Goal: Task Accomplishment & Management: Manage account settings

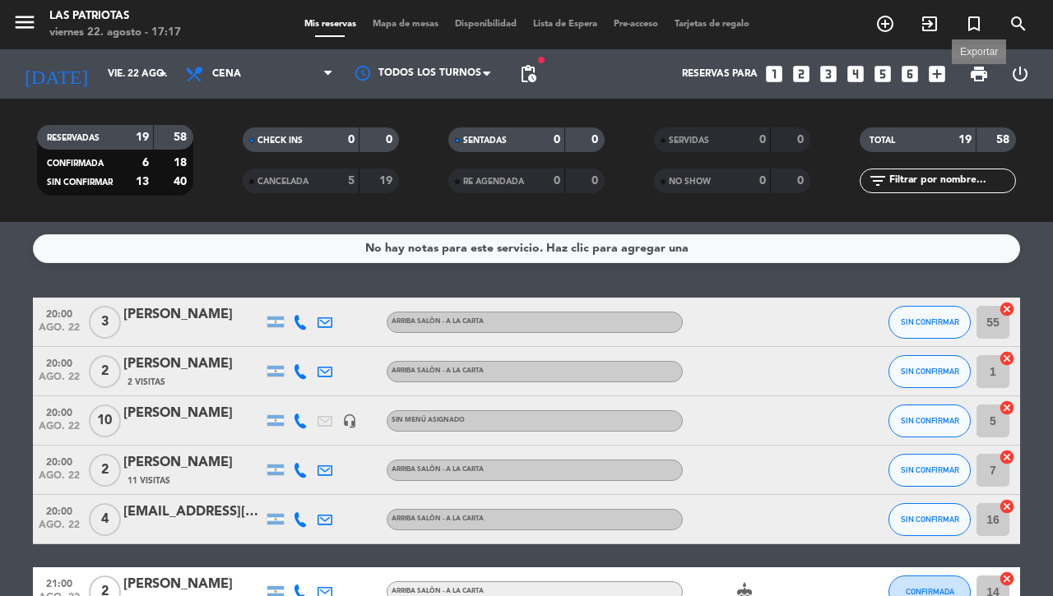
click at [980, 70] on span "print" at bounding box center [979, 74] width 20 height 20
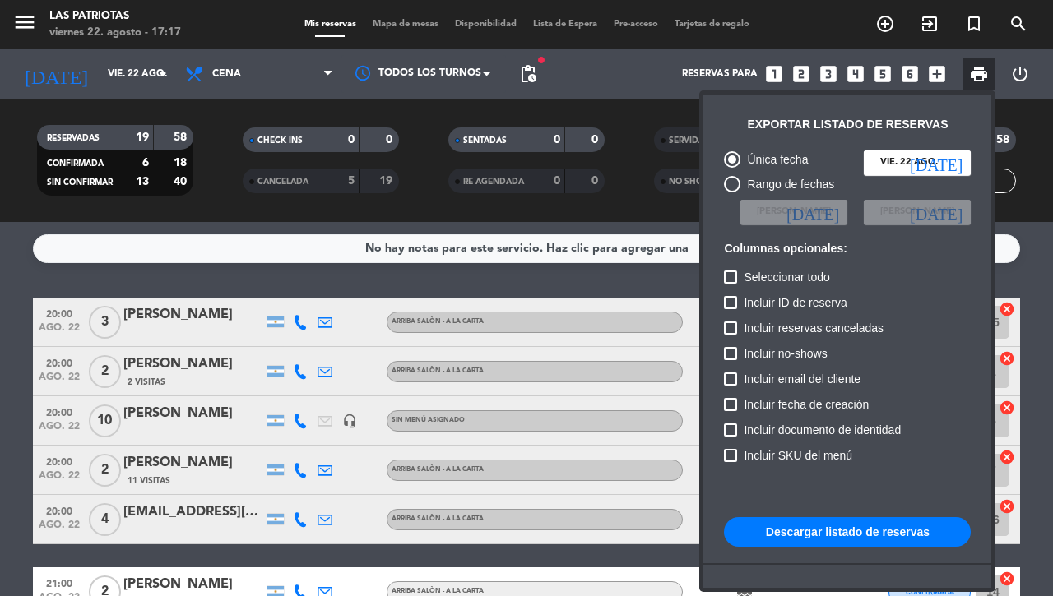
click at [811, 526] on button "Descargar listado de reservas" at bounding box center [847, 532] width 247 height 30
drag, startPoint x: 0, startPoint y: 429, endPoint x: 286, endPoint y: 327, distance: 304.2
click at [15, 426] on div at bounding box center [526, 298] width 1053 height 596
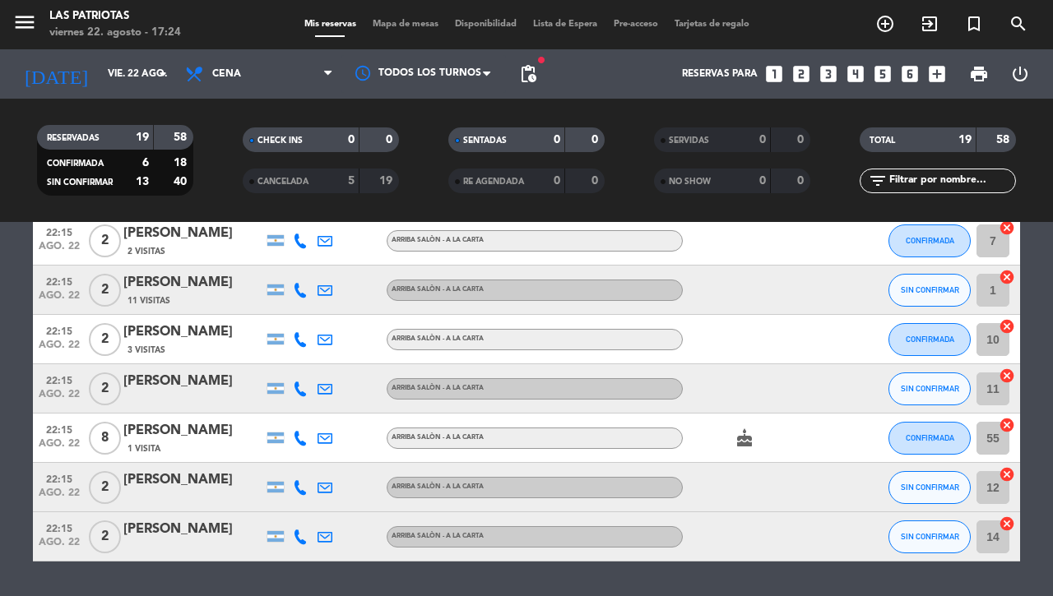
scroll to position [767, 0]
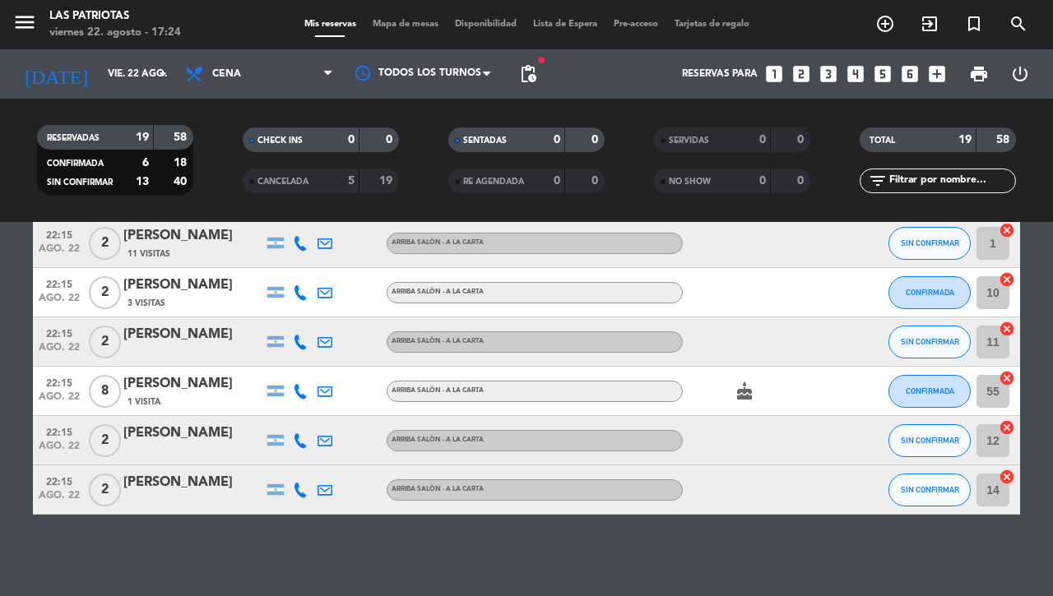
drag, startPoint x: 363, startPoint y: 360, endPoint x: 16, endPoint y: 211, distance: 377.0
click at [8, 244] on bookings-row "20:00 ago. 22 3 Agustina Hiriarr ARRIBA SALÒN - A LA CARTA SIN CONFIRMAR 55 can…" at bounding box center [526, 23] width 1053 height 984
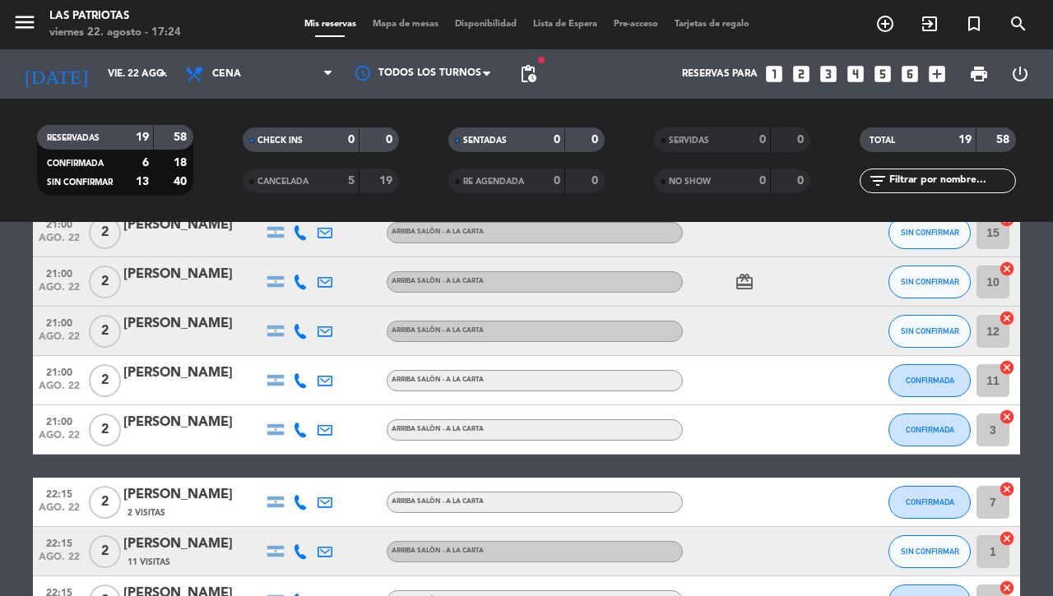
scroll to position [355, 0]
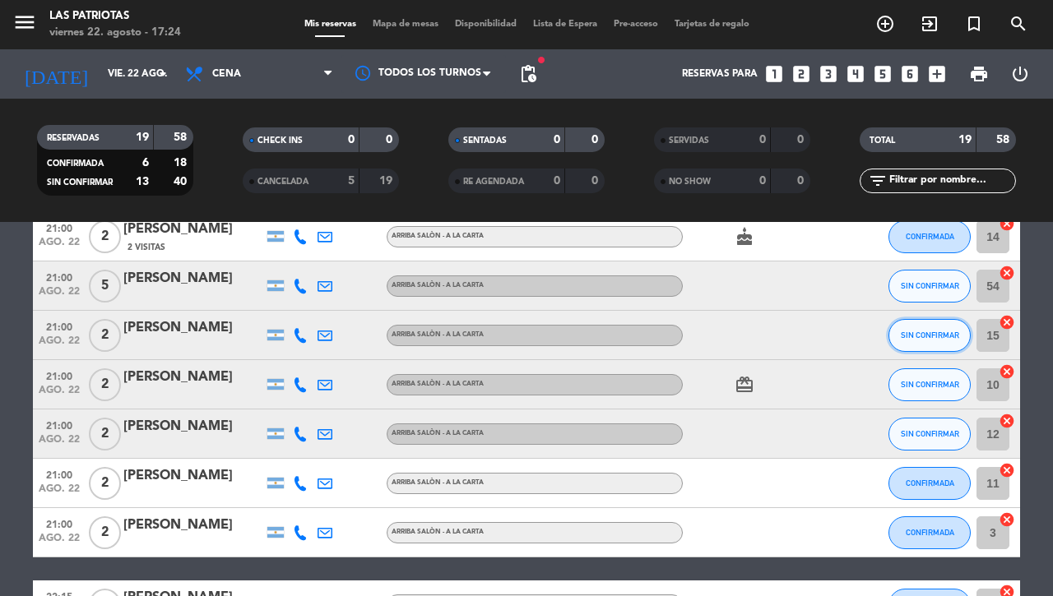
click at [901, 339] on span "SIN CONFIRMAR" at bounding box center [930, 335] width 58 height 9
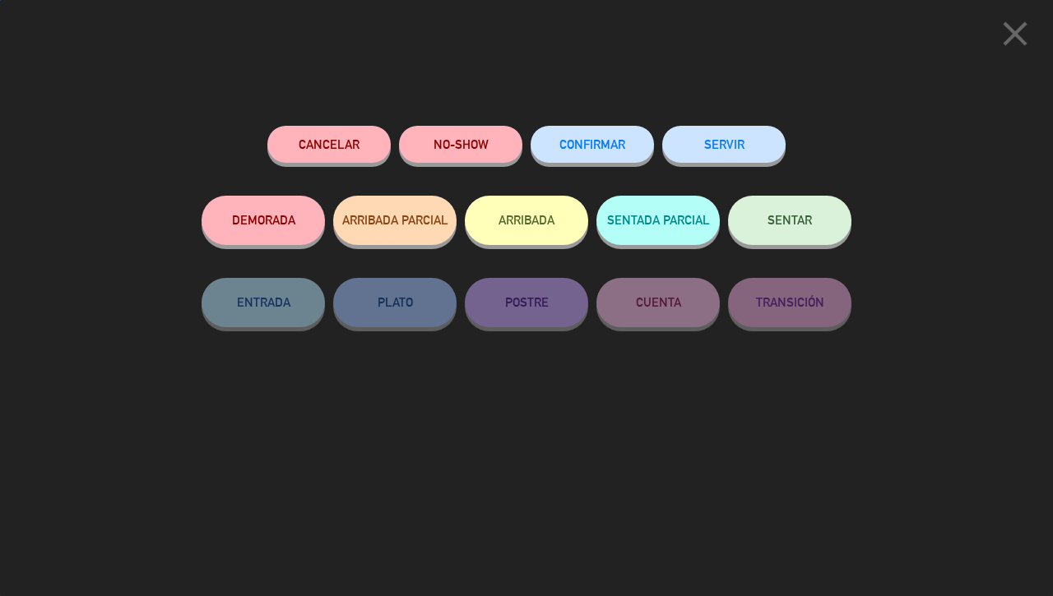
drag, startPoint x: 577, startPoint y: 138, endPoint x: 539, endPoint y: 116, distance: 44.6
click at [576, 137] on button "CONFIRMAR" at bounding box center [592, 144] width 123 height 37
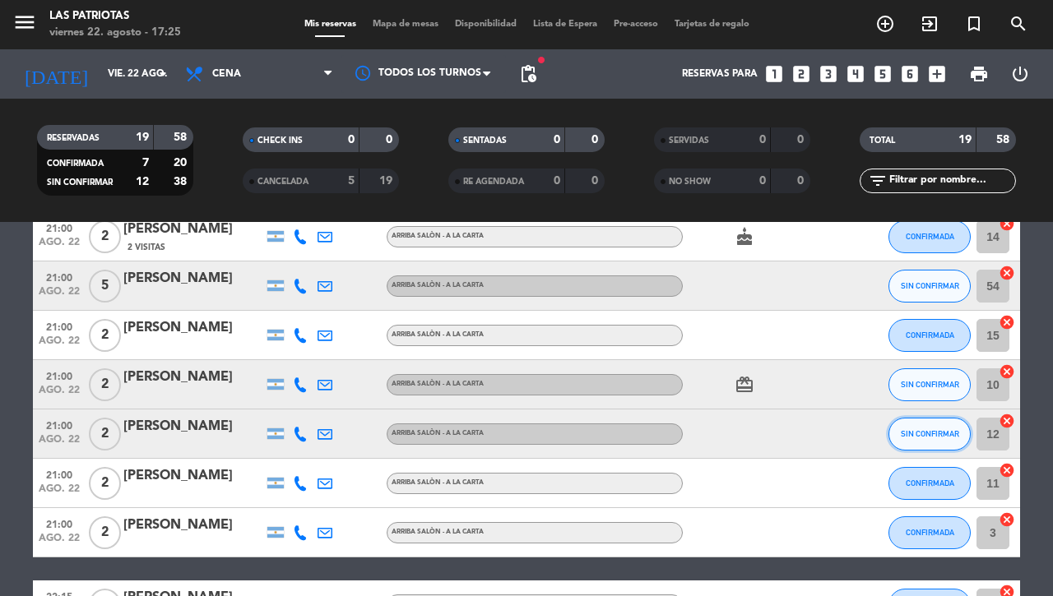
click at [925, 437] on span "SIN CONFIRMAR" at bounding box center [930, 433] width 58 height 9
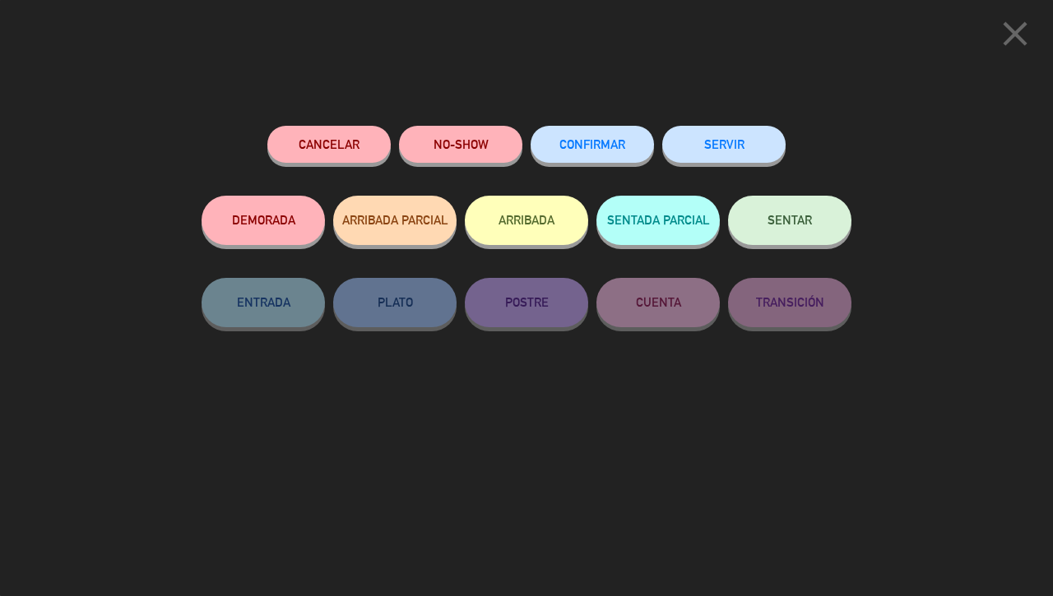
click at [577, 145] on span "CONFIRMAR" at bounding box center [592, 144] width 66 height 14
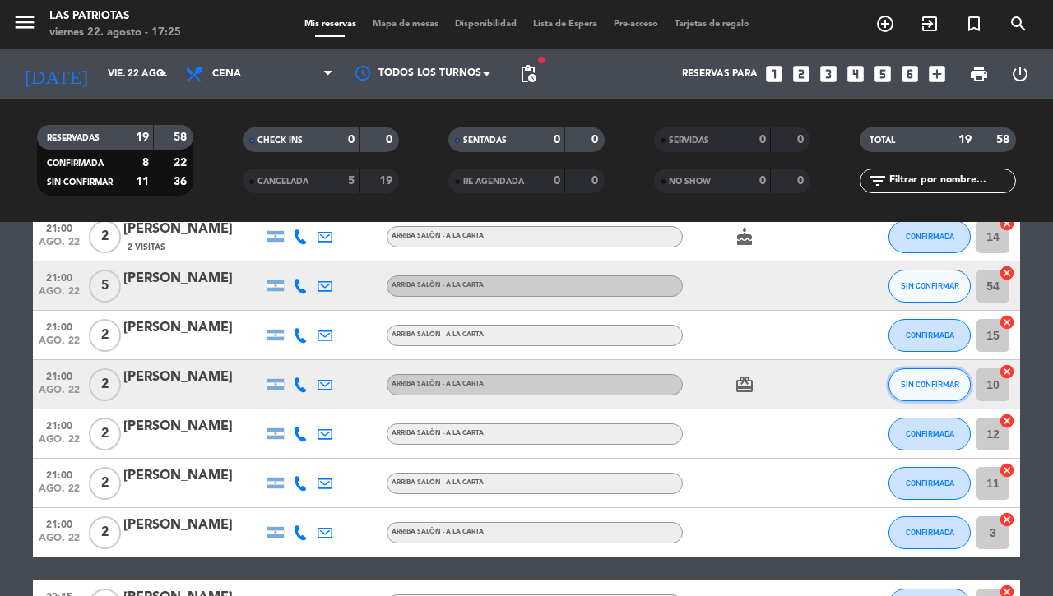
click at [925, 384] on span "SIN CONFIRMAR" at bounding box center [930, 384] width 58 height 9
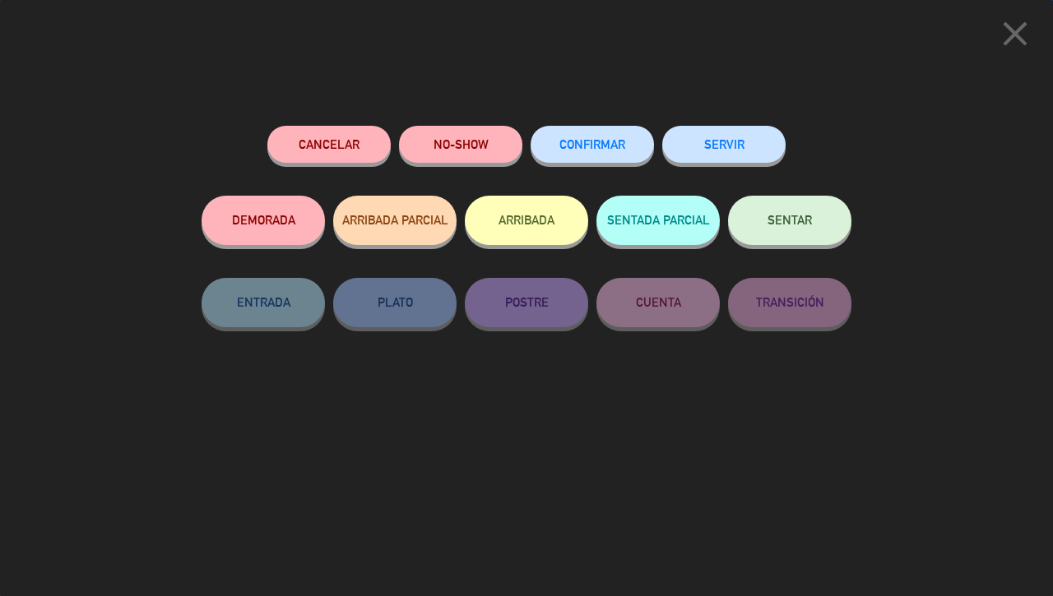
drag, startPoint x: 610, startPoint y: 144, endPoint x: 597, endPoint y: 141, distance: 13.4
click at [611, 141] on span "CONFIRMAR" at bounding box center [592, 144] width 66 height 14
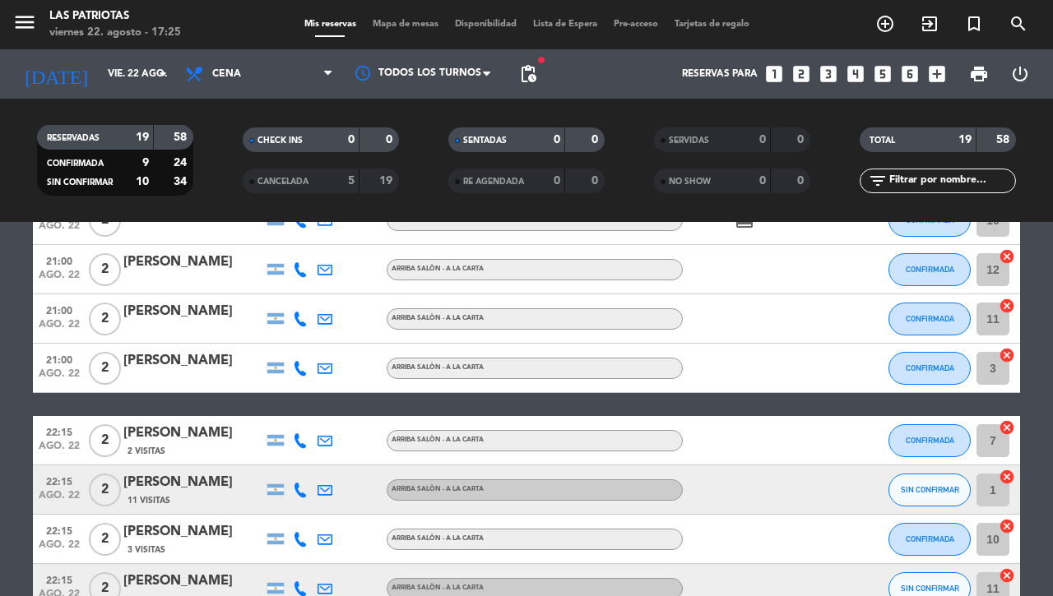
scroll to position [767, 0]
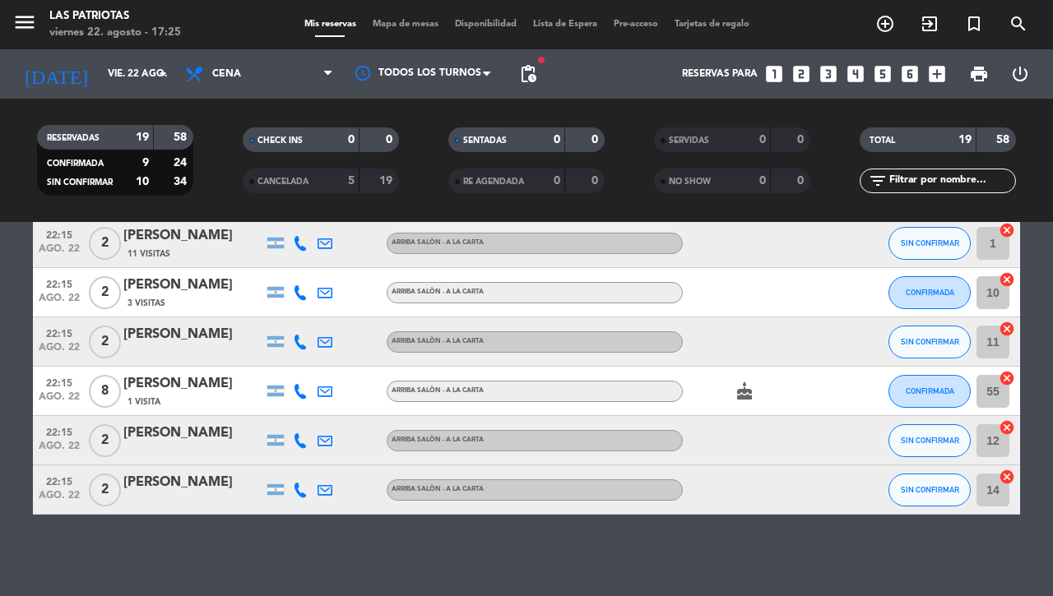
click at [293, 392] on icon at bounding box center [300, 391] width 15 height 15
click at [137, 391] on div "[PERSON_NAME]" at bounding box center [193, 383] width 140 height 21
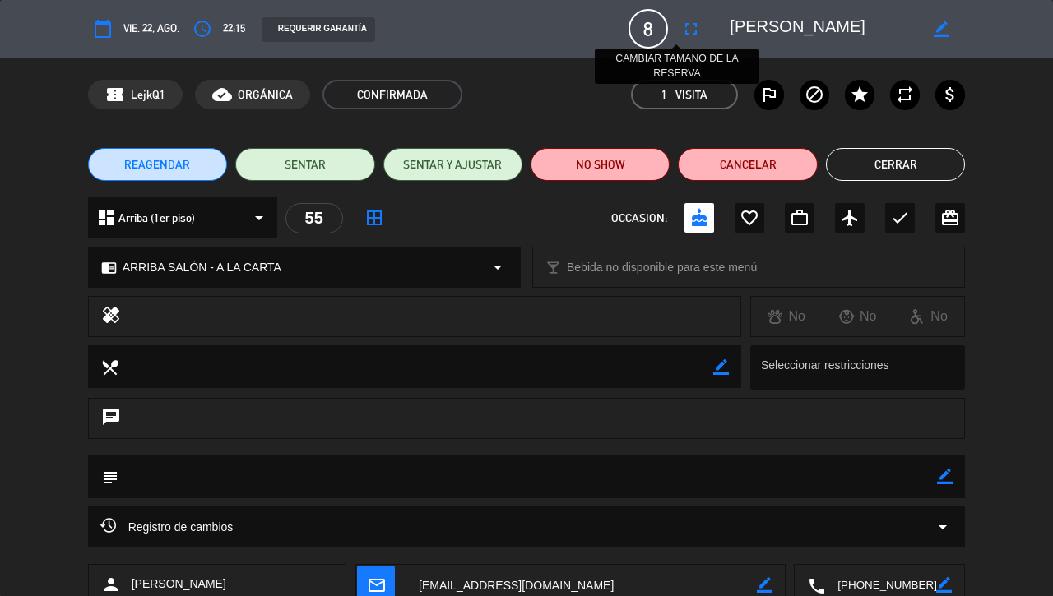
click at [681, 25] on icon "fullscreen" at bounding box center [691, 29] width 20 height 20
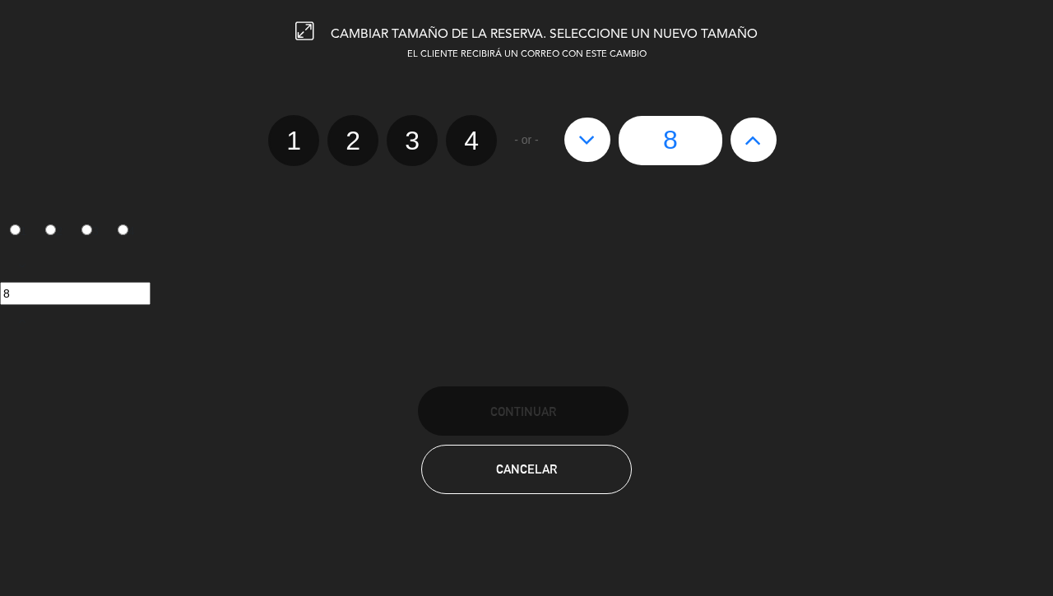
click at [582, 144] on icon at bounding box center [586, 140] width 17 height 26
type input "7"
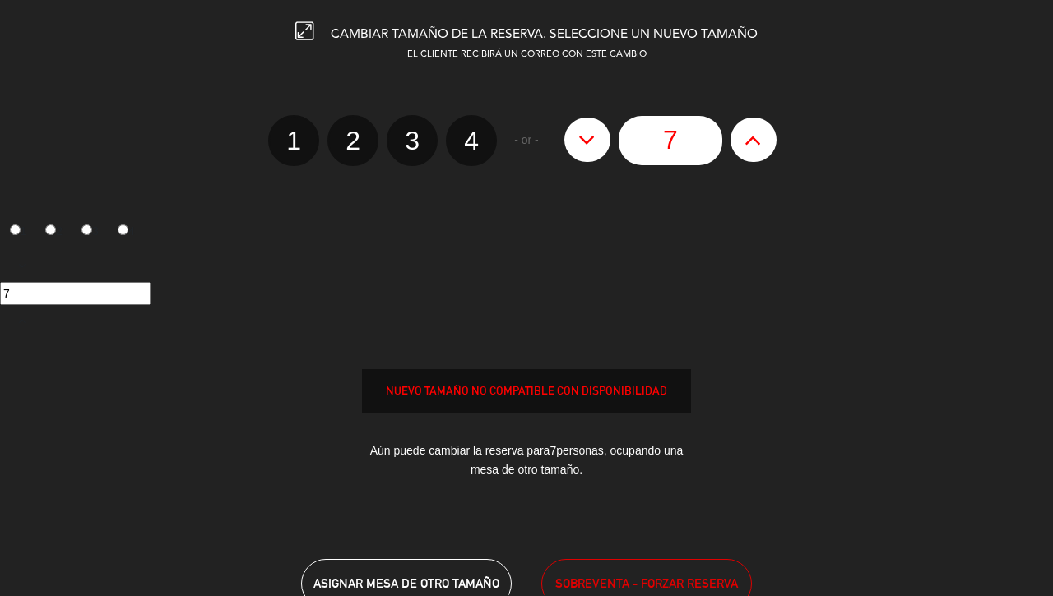
click at [582, 144] on icon at bounding box center [586, 140] width 17 height 26
type input "6"
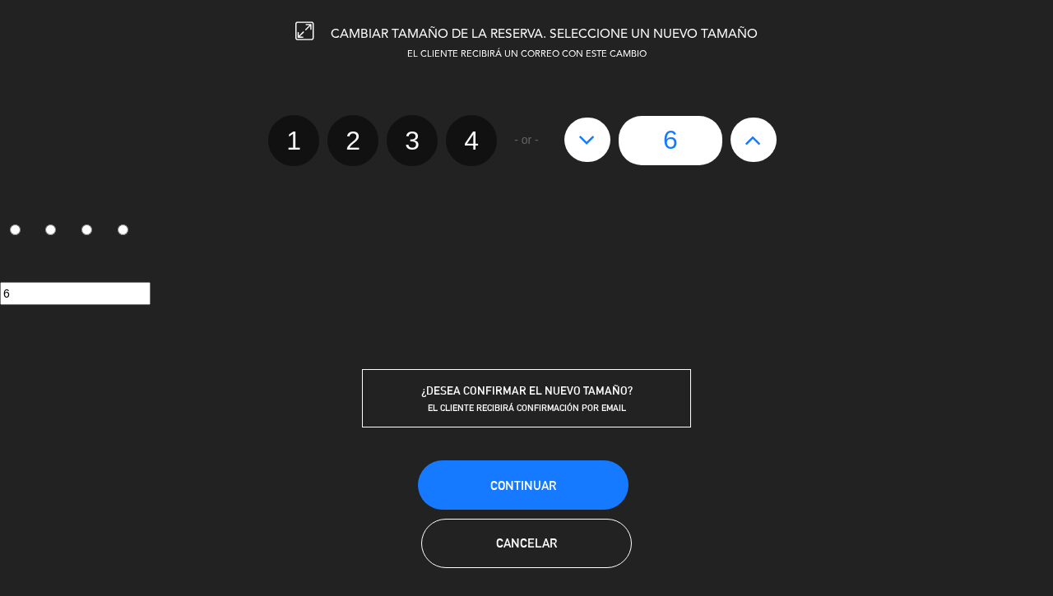
click at [591, 138] on button at bounding box center [587, 140] width 46 height 44
type input "5"
click at [525, 481] on span "Continuar" at bounding box center [523, 486] width 66 height 14
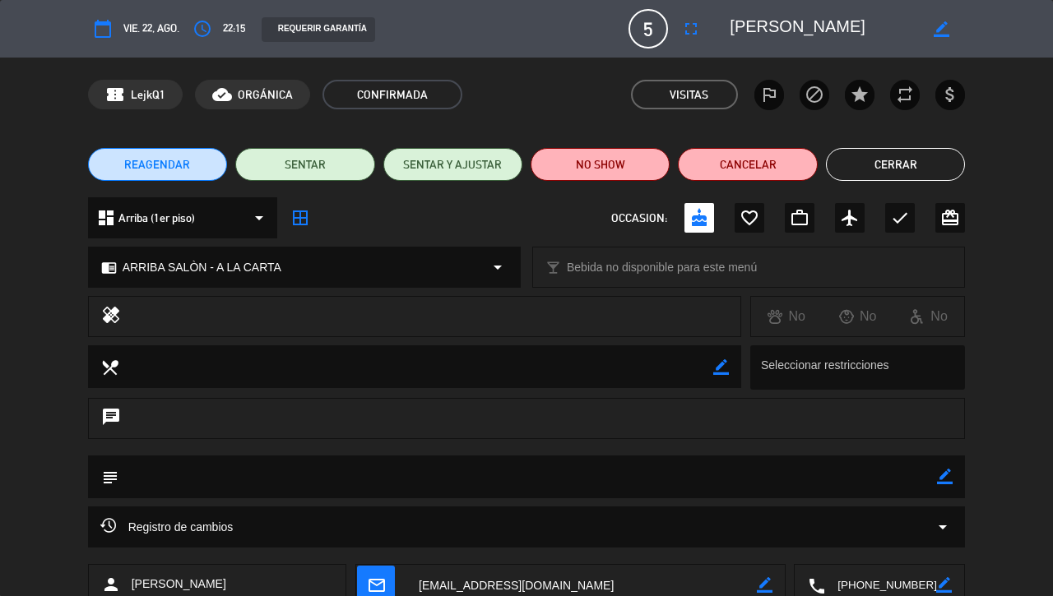
click at [870, 163] on button "Cerrar" at bounding box center [895, 164] width 139 height 33
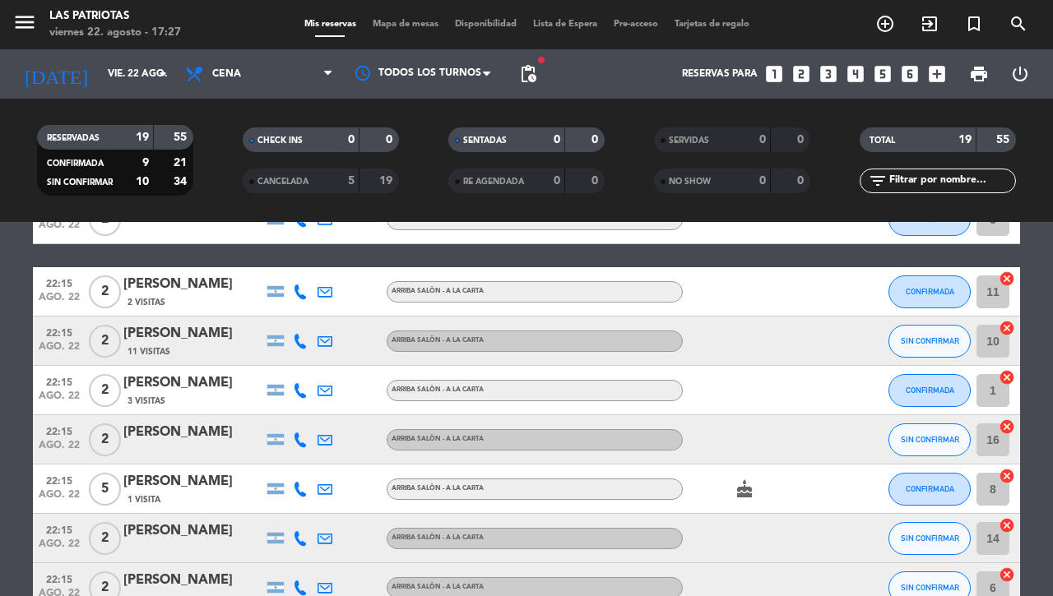
scroll to position [664, 0]
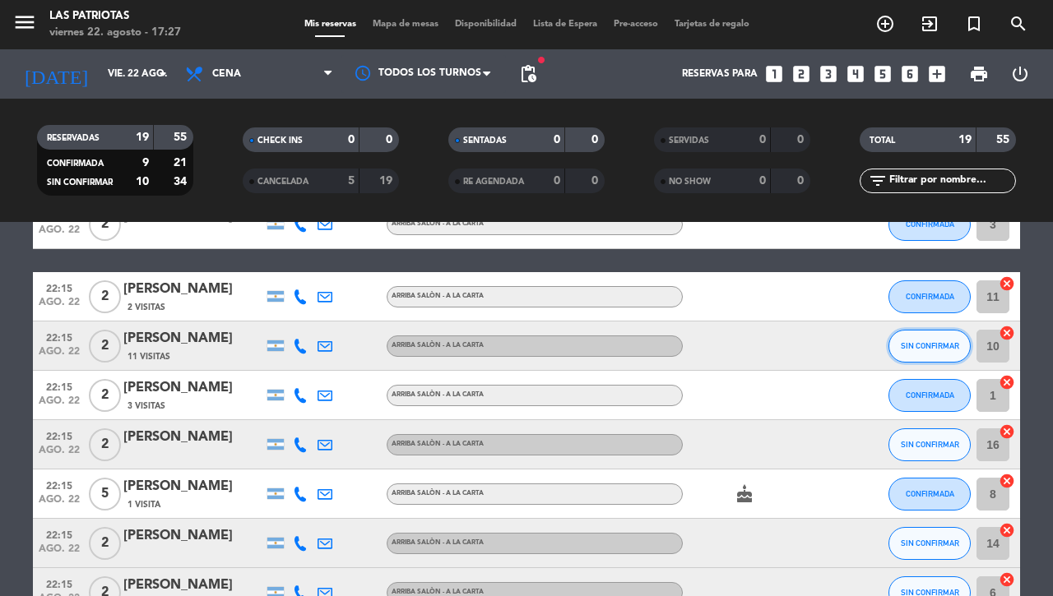
click at [901, 341] on span "SIN CONFIRMAR" at bounding box center [930, 345] width 58 height 9
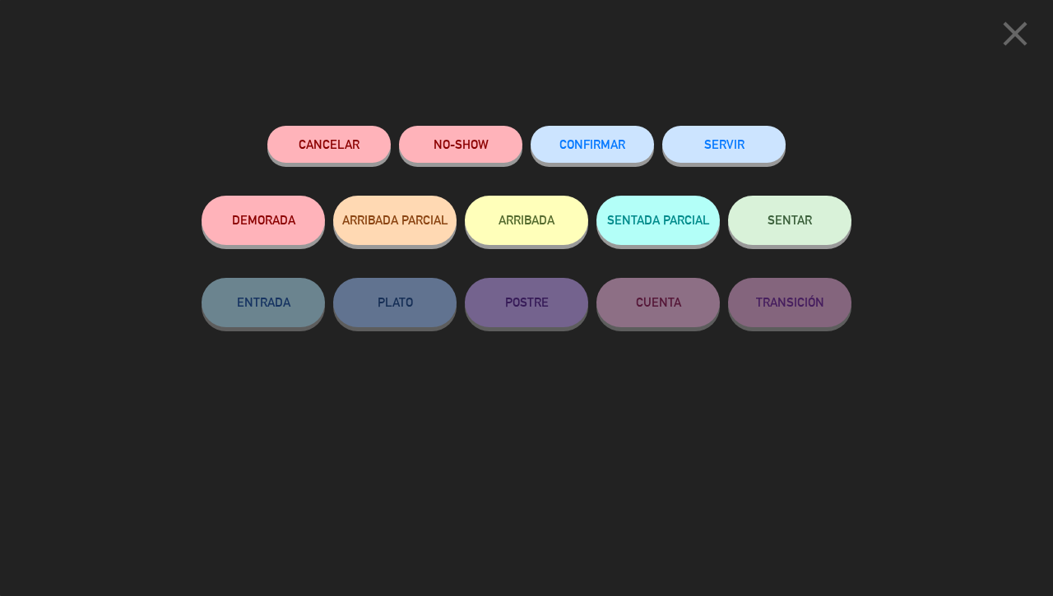
click at [605, 128] on button "CONFIRMAR" at bounding box center [592, 144] width 123 height 37
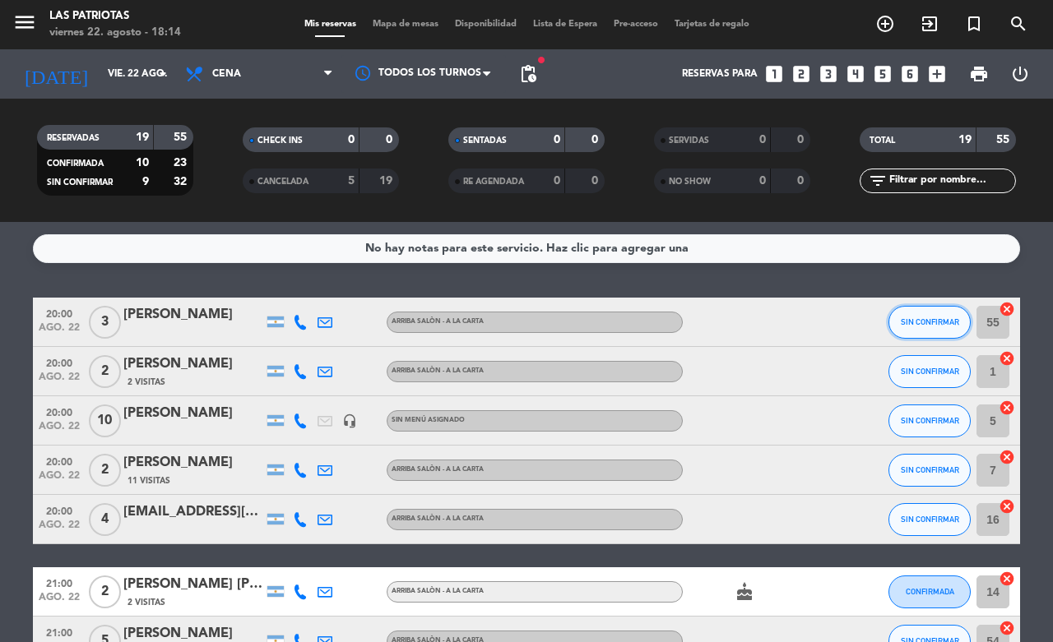
click at [901, 318] on span "SIN CONFIRMAR" at bounding box center [930, 322] width 58 height 9
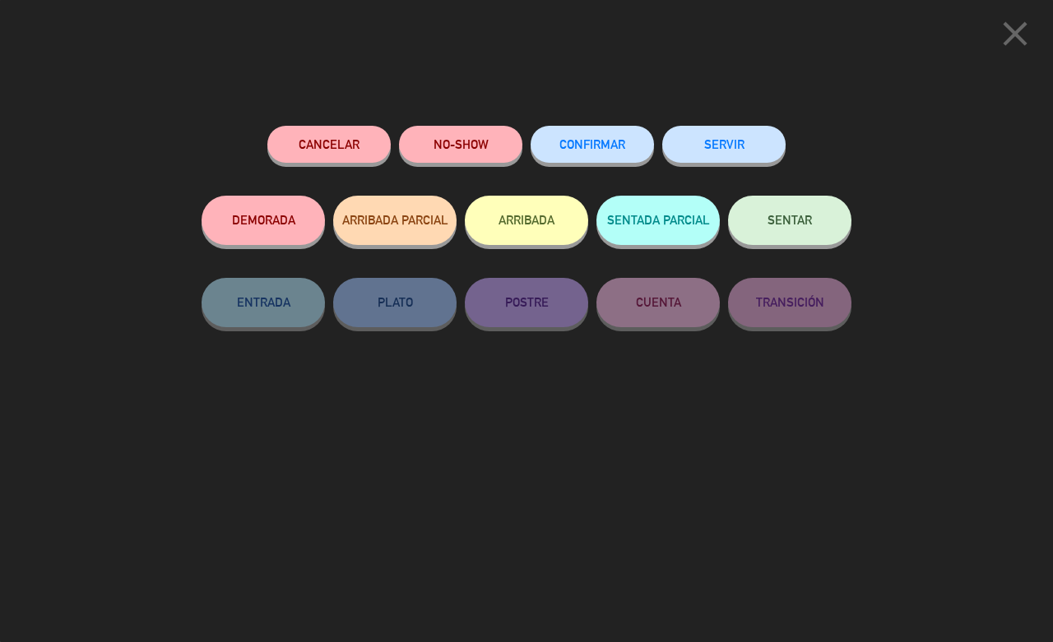
click at [595, 145] on span "CONFIRMAR" at bounding box center [592, 144] width 66 height 14
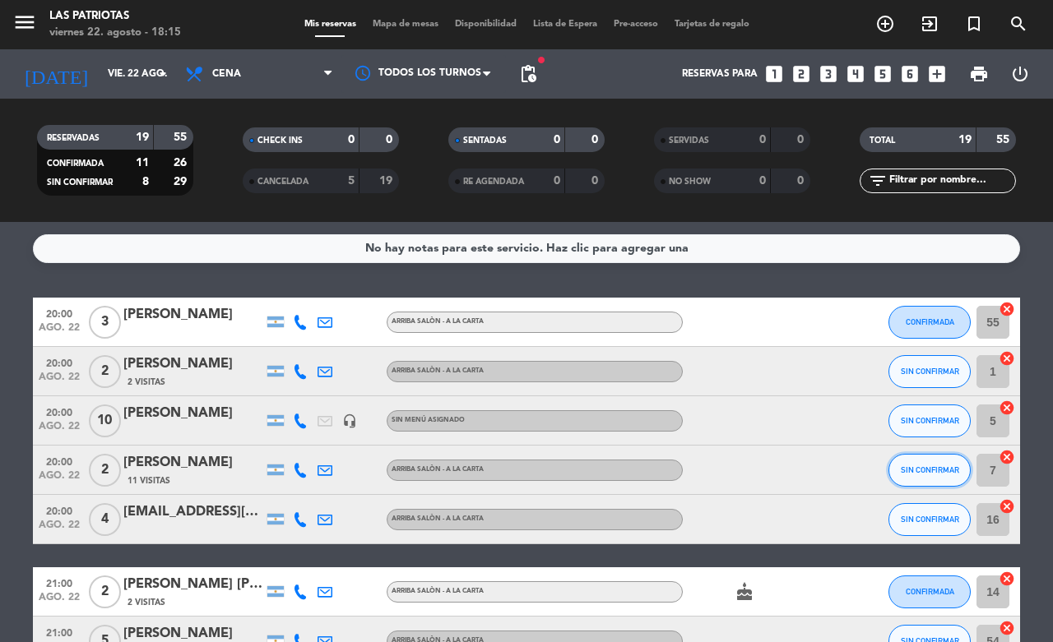
click at [910, 466] on span "SIN CONFIRMAR" at bounding box center [930, 470] width 58 height 9
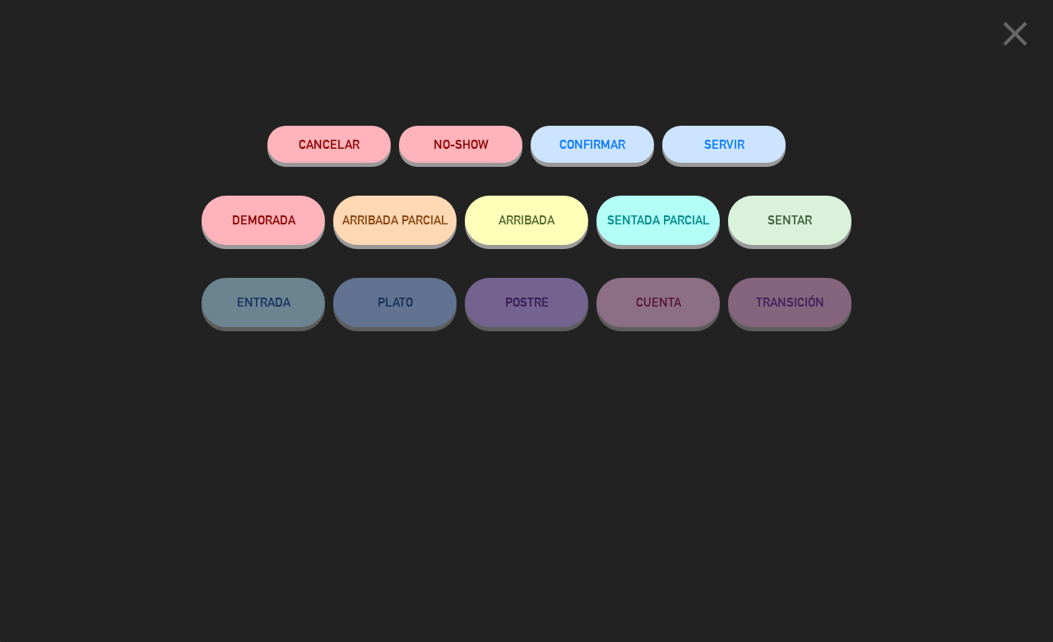
click at [555, 144] on button "CONFIRMAR" at bounding box center [592, 144] width 123 height 37
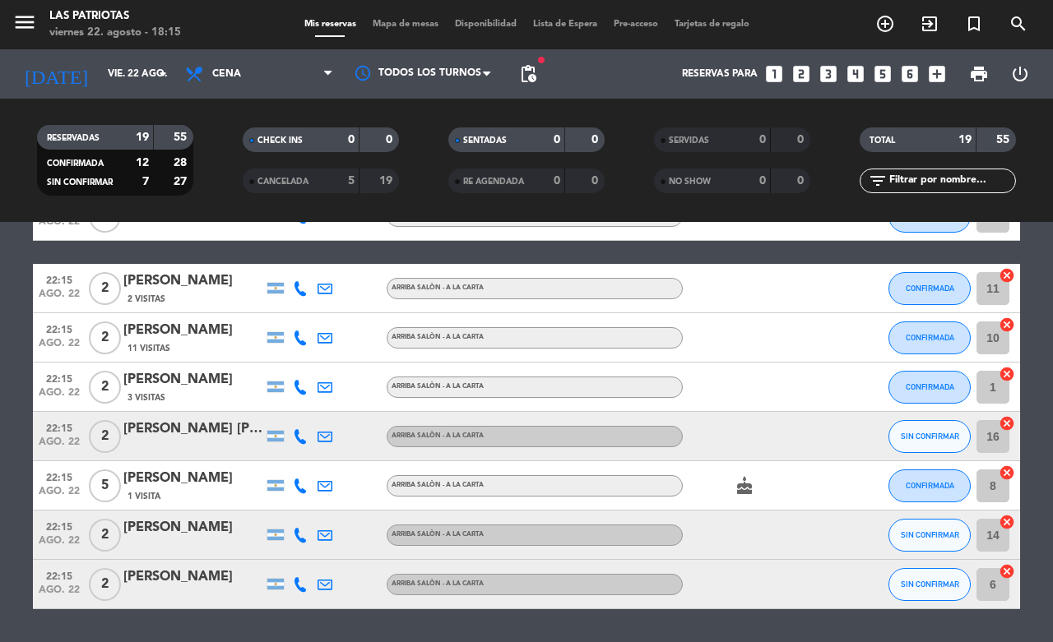
scroll to position [720, 0]
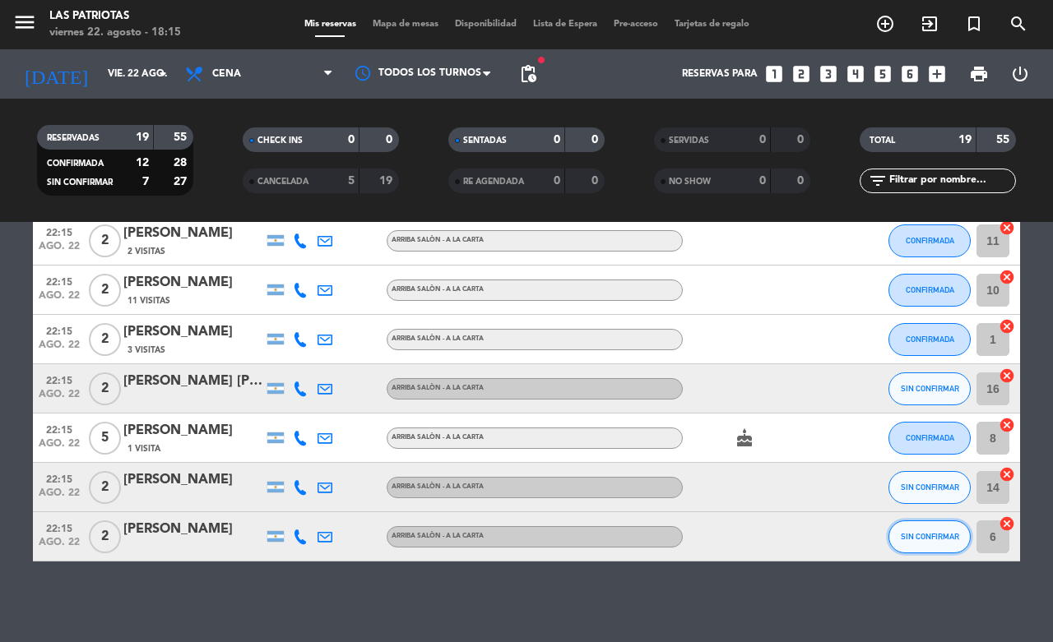
click at [907, 543] on button "SIN CONFIRMAR" at bounding box center [929, 537] width 82 height 33
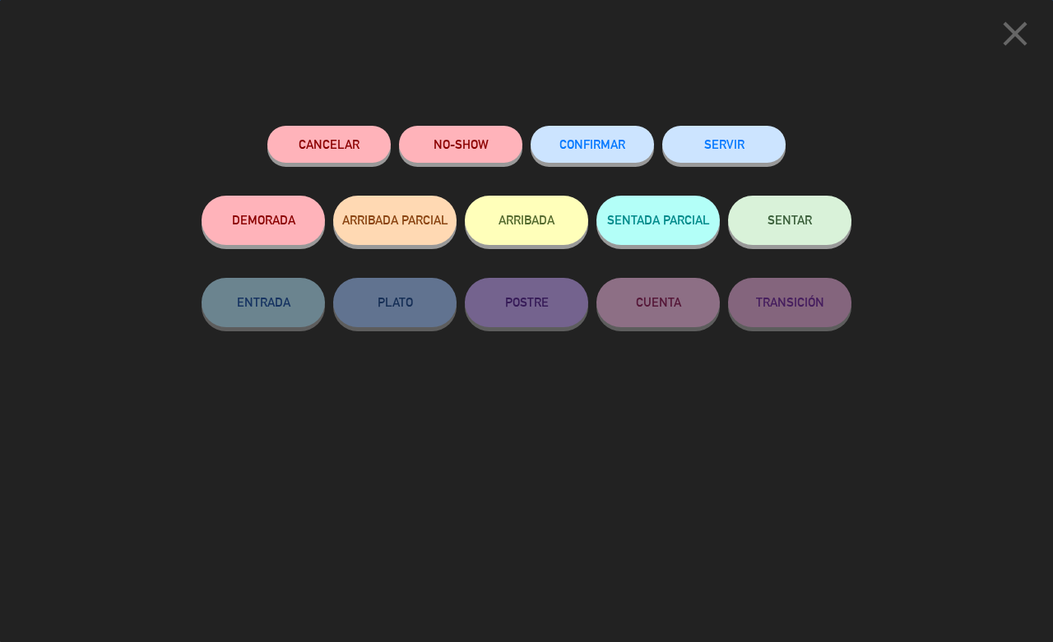
click at [576, 155] on button "CONFIRMAR" at bounding box center [592, 144] width 123 height 37
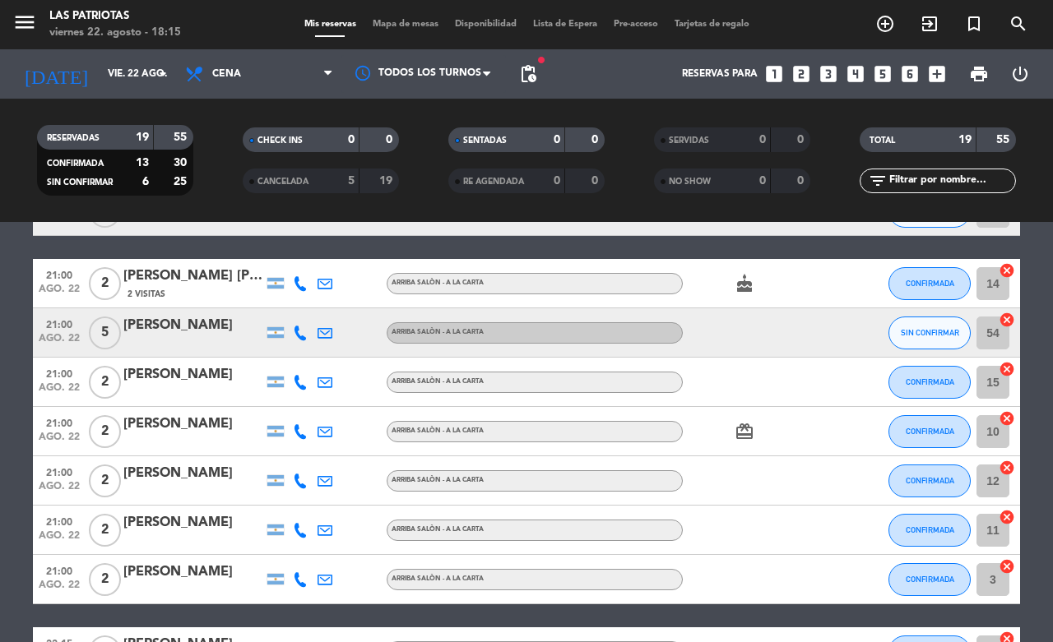
scroll to position [0, 0]
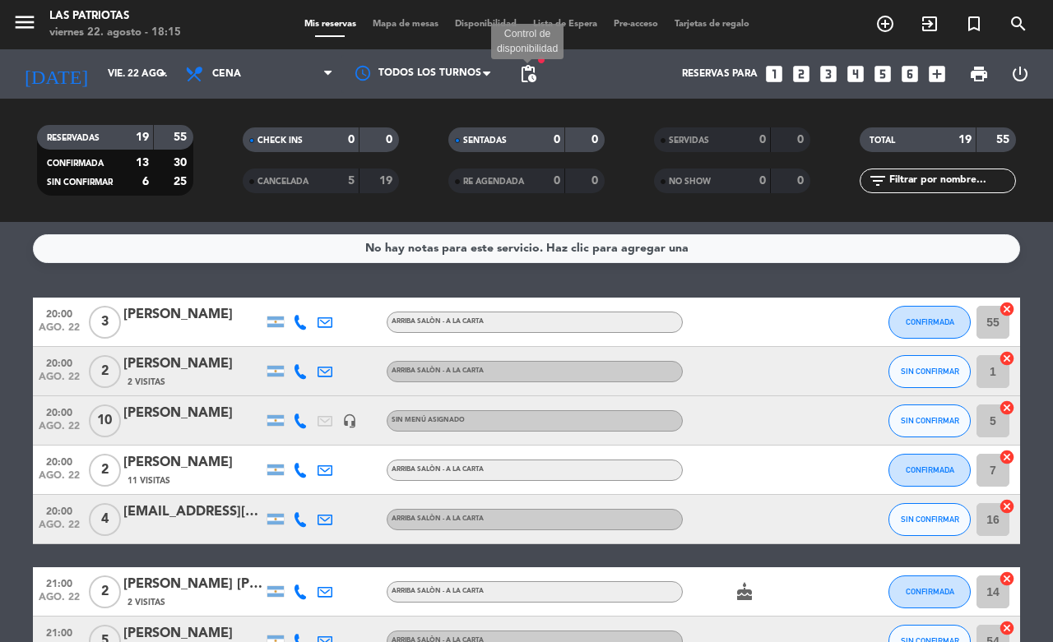
click at [531, 70] on span "pending_actions" at bounding box center [528, 74] width 20 height 20
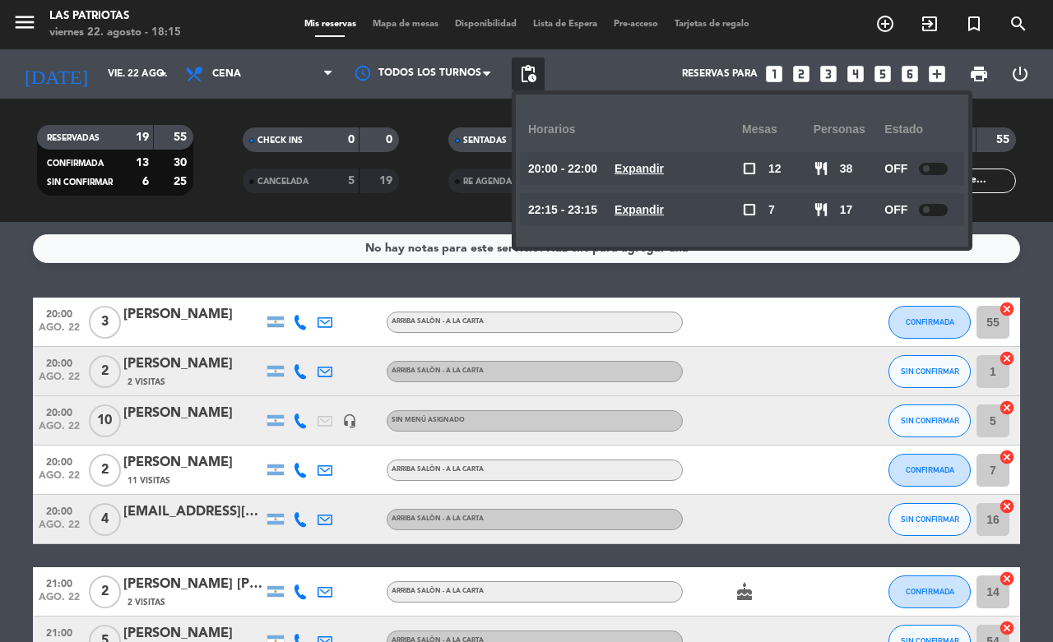
click at [934, 166] on div at bounding box center [933, 169] width 29 height 12
click at [293, 421] on icon at bounding box center [300, 421] width 15 height 15
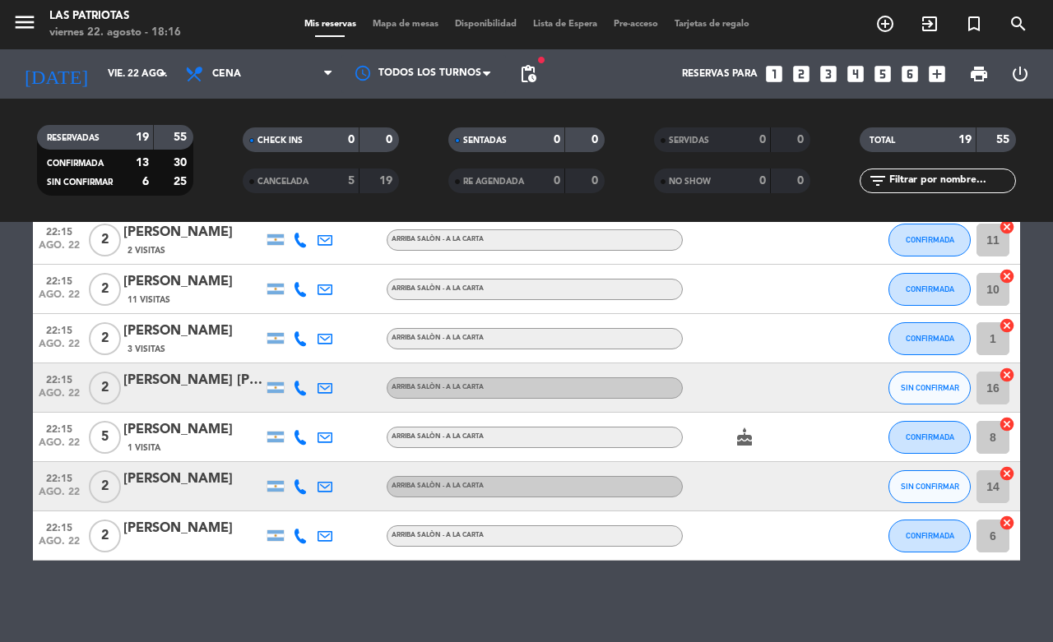
scroll to position [618, 0]
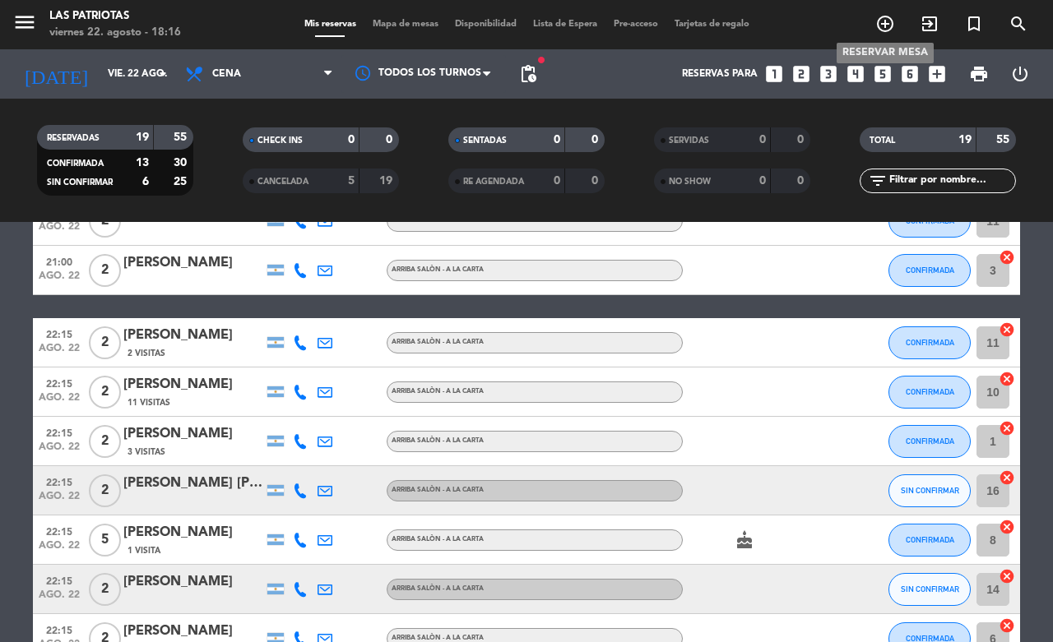
click at [888, 16] on icon "add_circle_outline" at bounding box center [885, 24] width 20 height 20
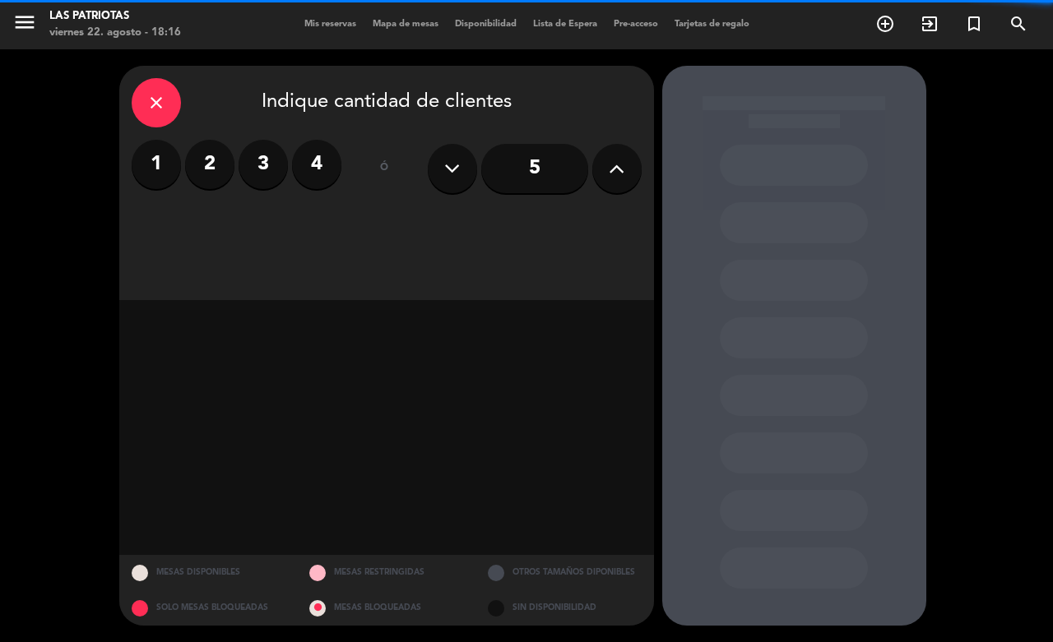
click at [301, 157] on label "4" at bounding box center [316, 164] width 49 height 49
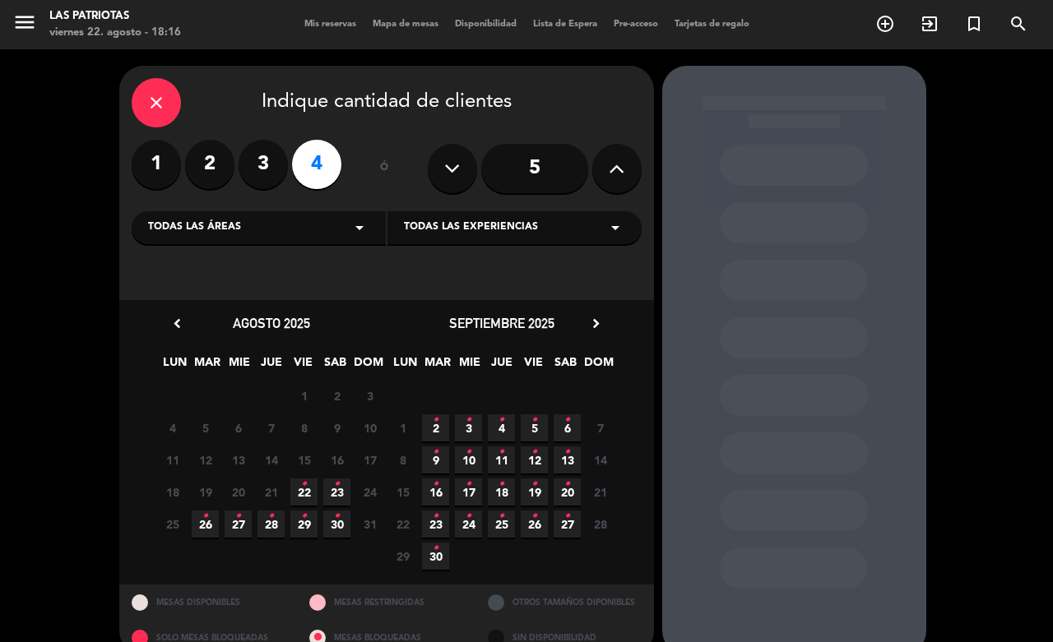
click at [304, 486] on icon "•" at bounding box center [304, 484] width 6 height 26
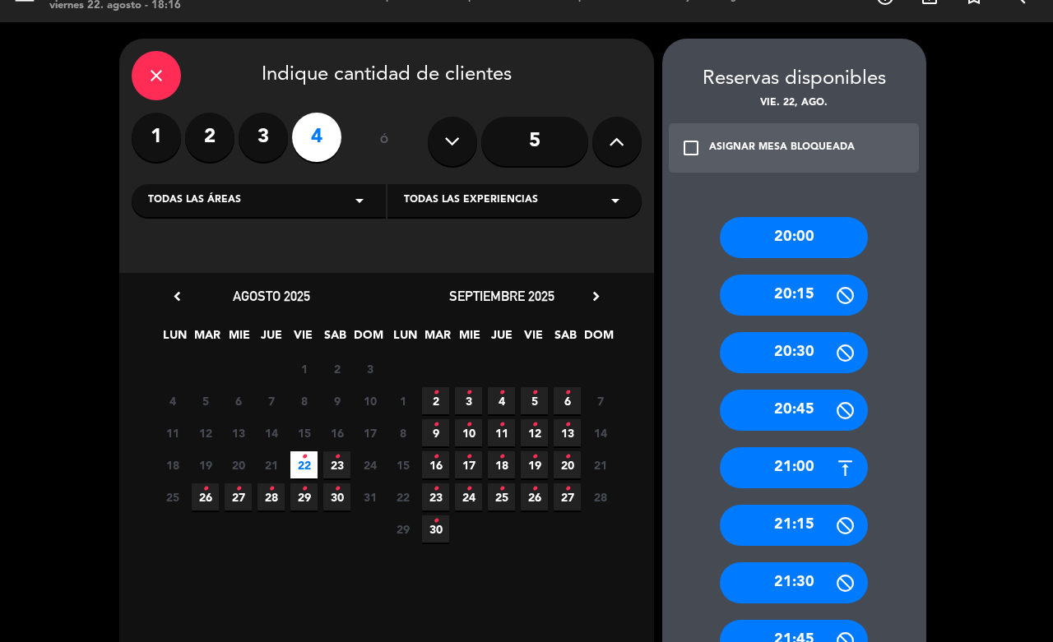
scroll to position [130, 0]
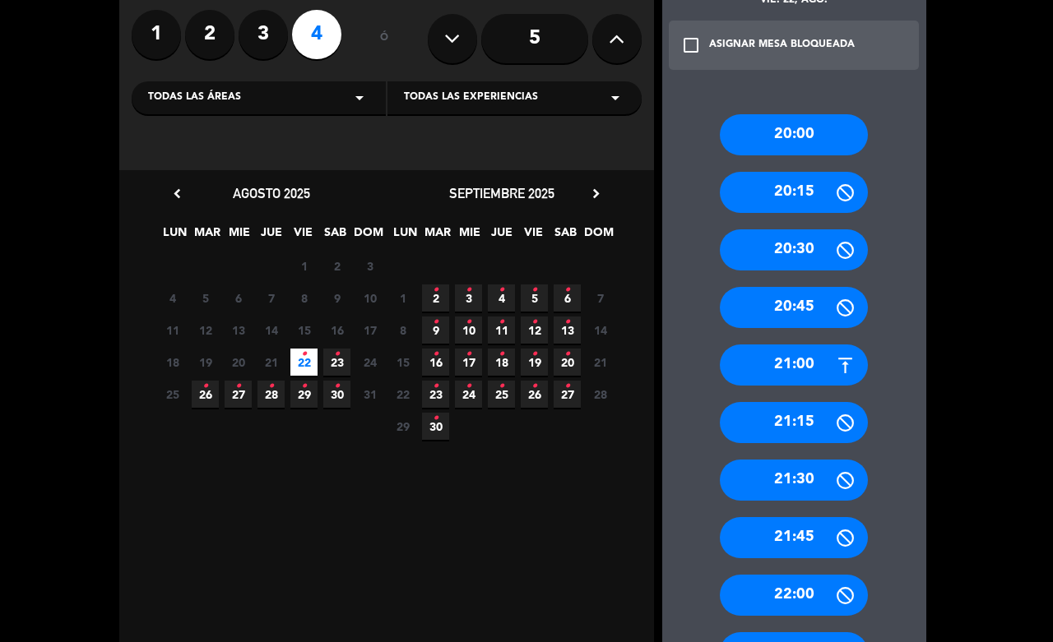
click at [799, 477] on div "21:30" at bounding box center [794, 480] width 148 height 41
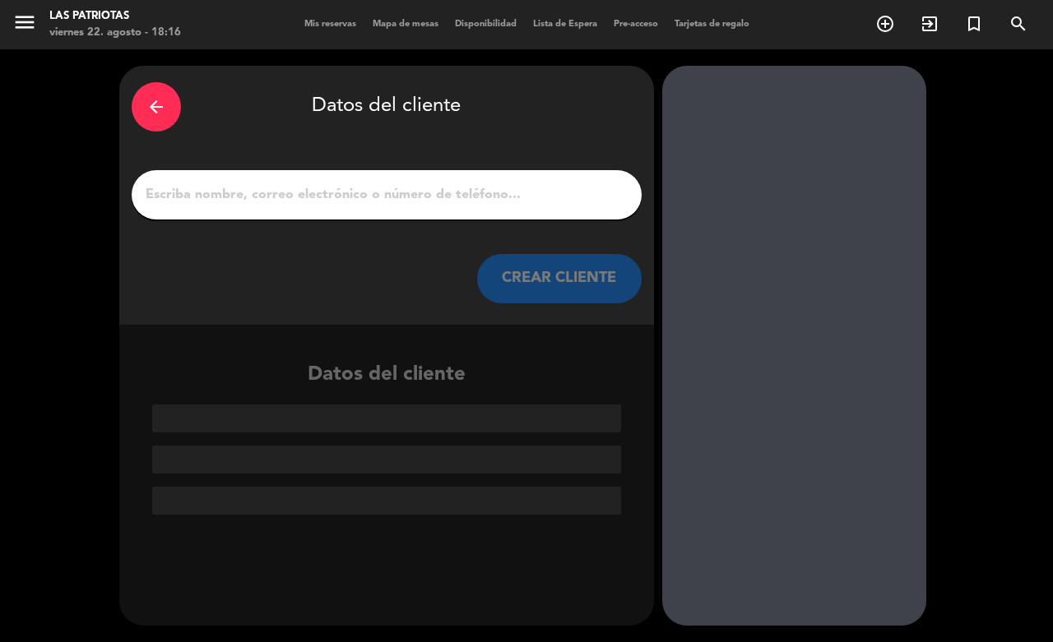
scroll to position [0, 0]
click at [480, 202] on input "1" at bounding box center [386, 194] width 485 height 23
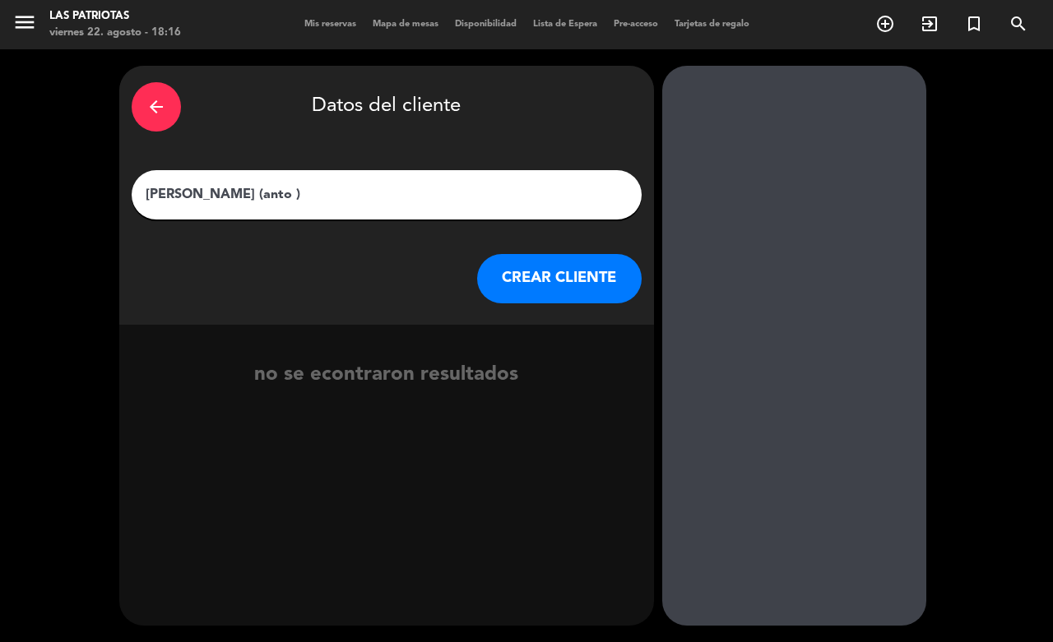
type input "[PERSON_NAME] (anto )"
click at [518, 280] on button "CREAR CLIENTE" at bounding box center [559, 278] width 165 height 49
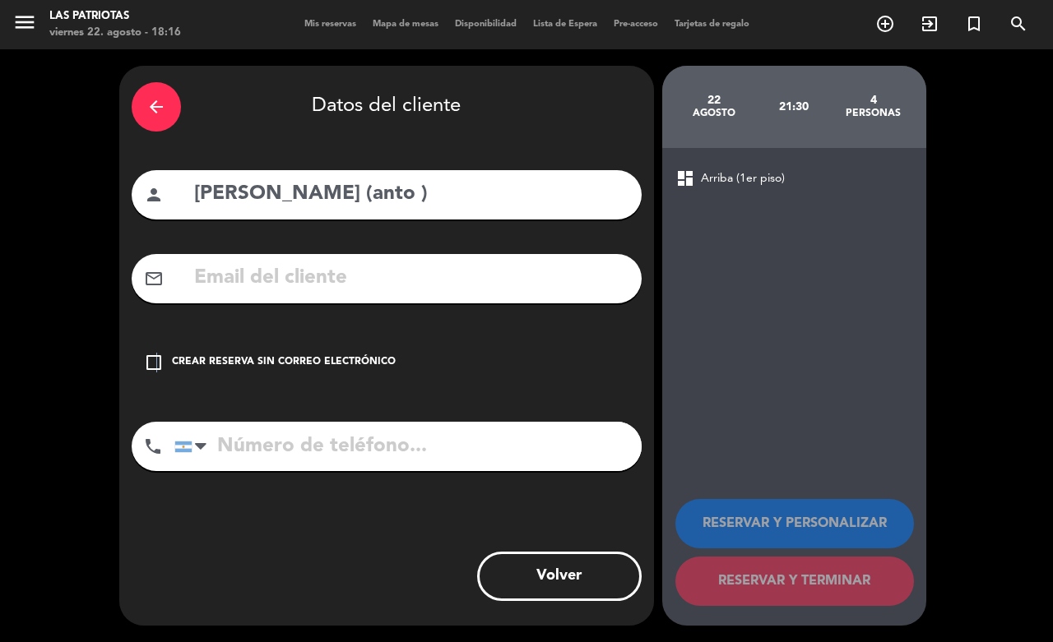
click at [155, 364] on icon "check_box_outline_blank" at bounding box center [154, 363] width 20 height 20
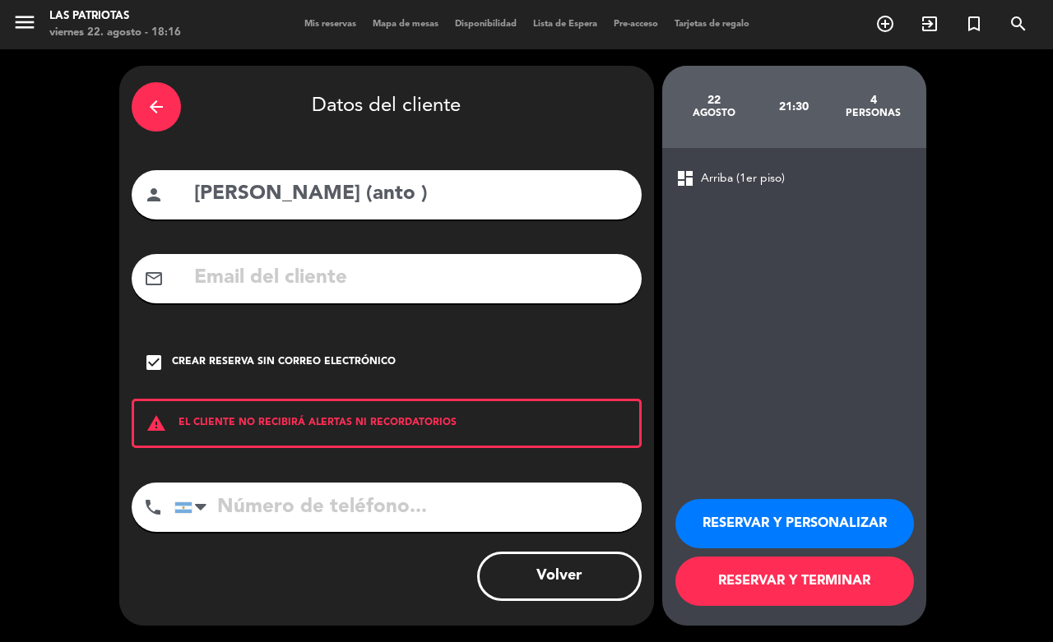
click at [799, 580] on button "RESERVAR Y TERMINAR" at bounding box center [794, 581] width 239 height 49
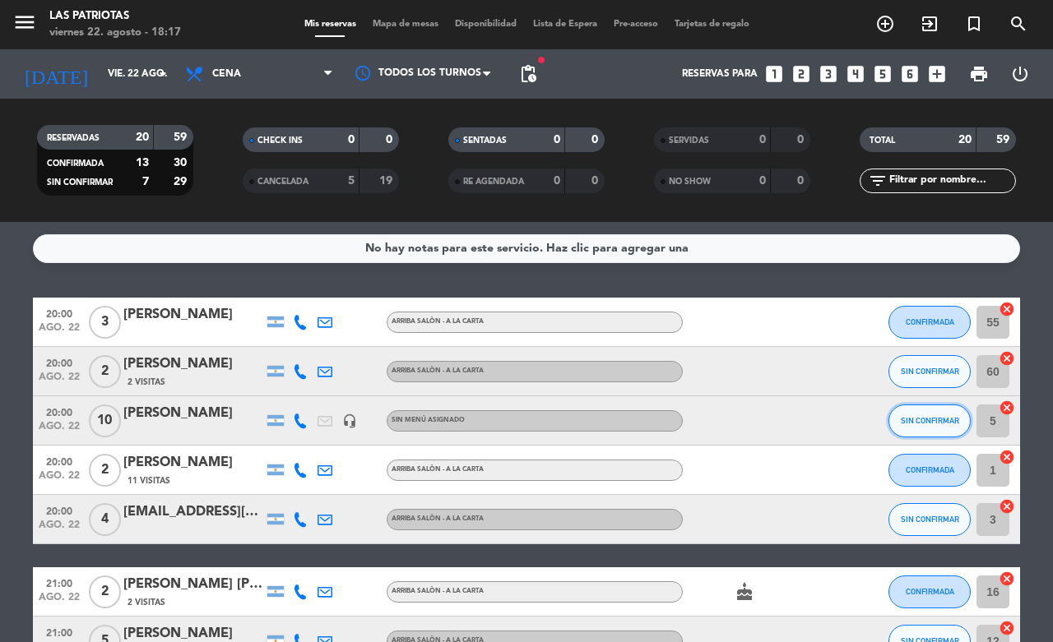
click at [901, 420] on span "SIN CONFIRMAR" at bounding box center [930, 420] width 58 height 9
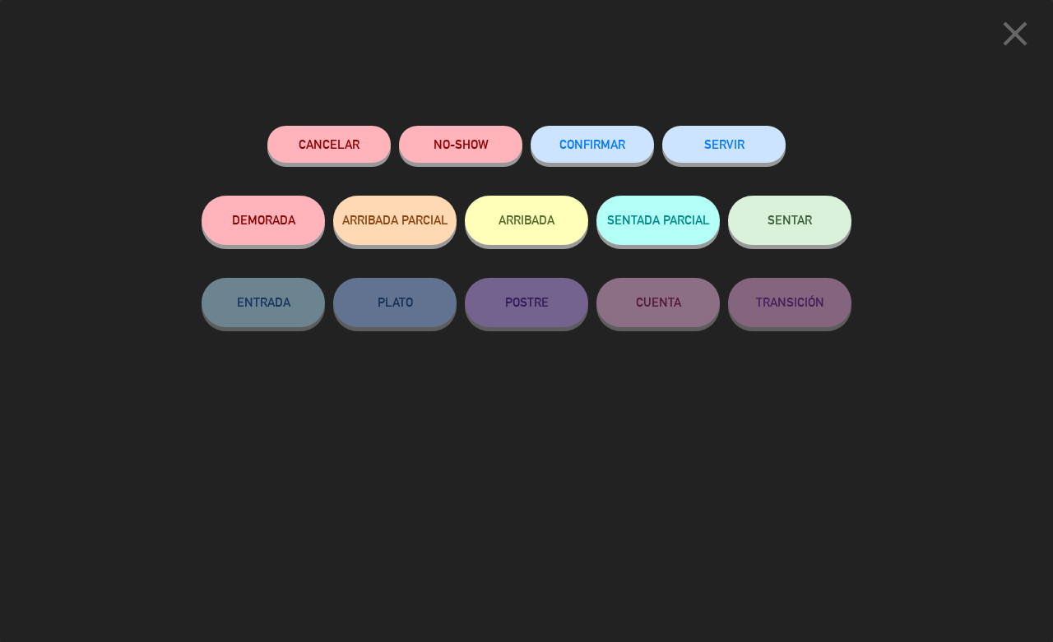
click at [332, 141] on button "Cancelar" at bounding box center [328, 144] width 123 height 37
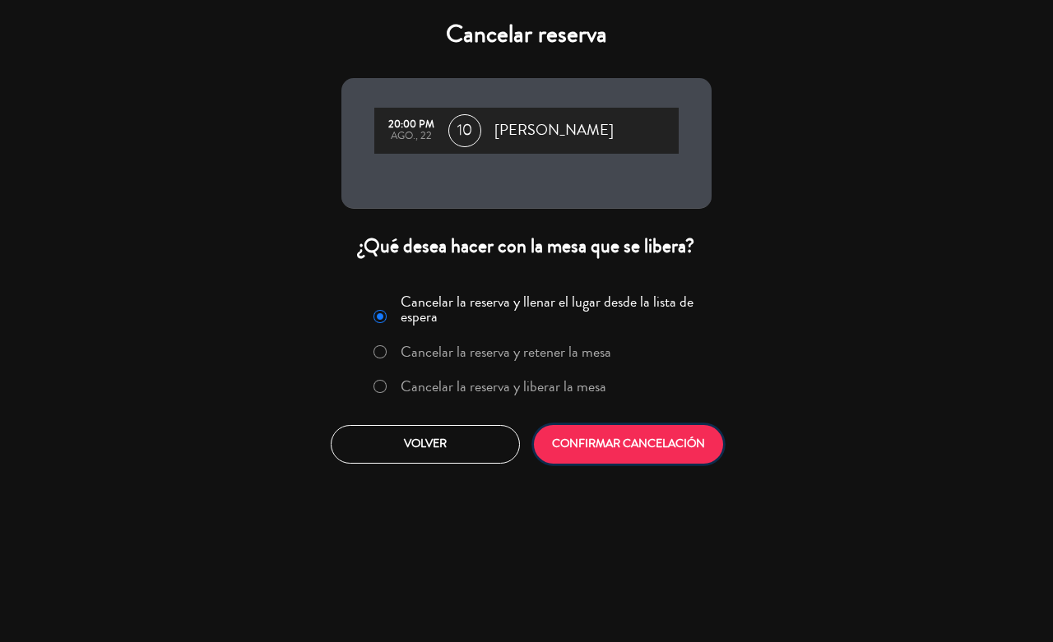
click at [597, 442] on button "CONFIRMAR CANCELACIÓN" at bounding box center [628, 444] width 189 height 39
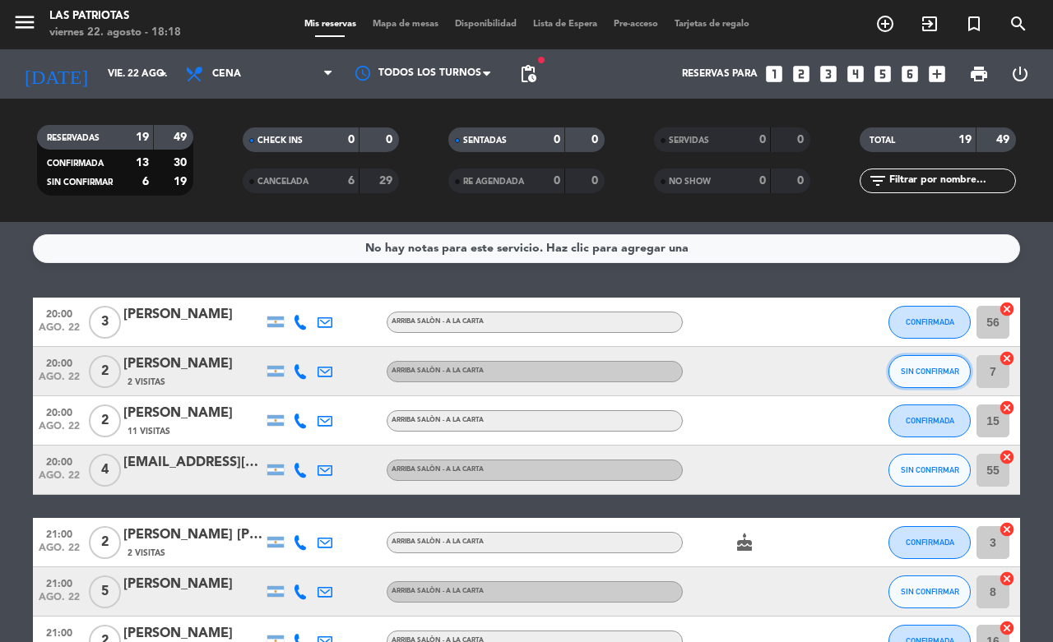
click at [901, 367] on span "SIN CONFIRMAR" at bounding box center [930, 371] width 58 height 9
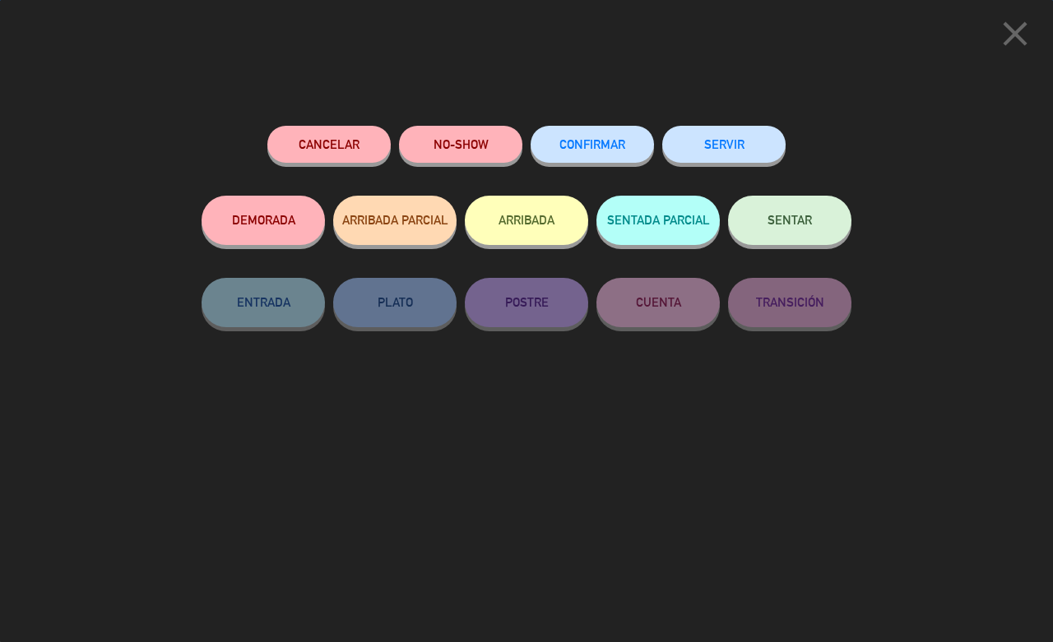
click at [587, 145] on span "CONFIRMAR" at bounding box center [592, 144] width 66 height 14
